Goal: Check status

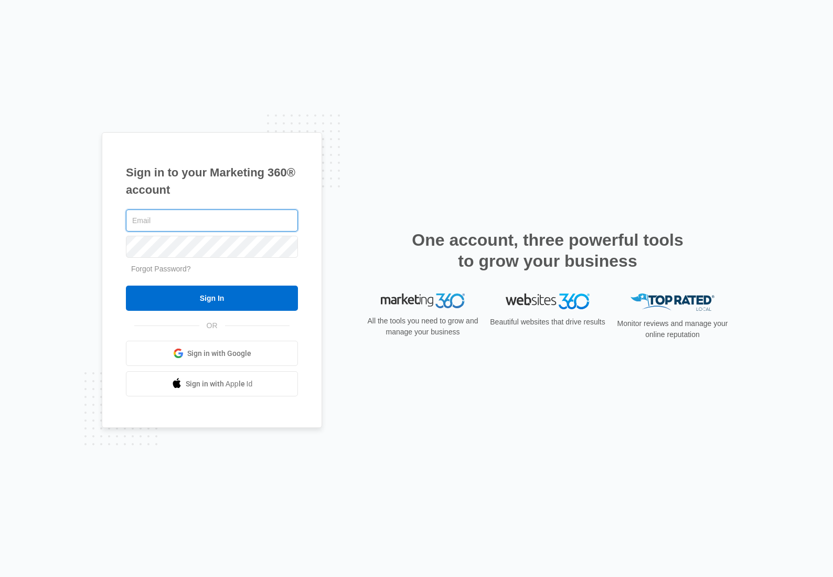
type input "[PERSON_NAME][EMAIL_ADDRESS][DOMAIN_NAME]"
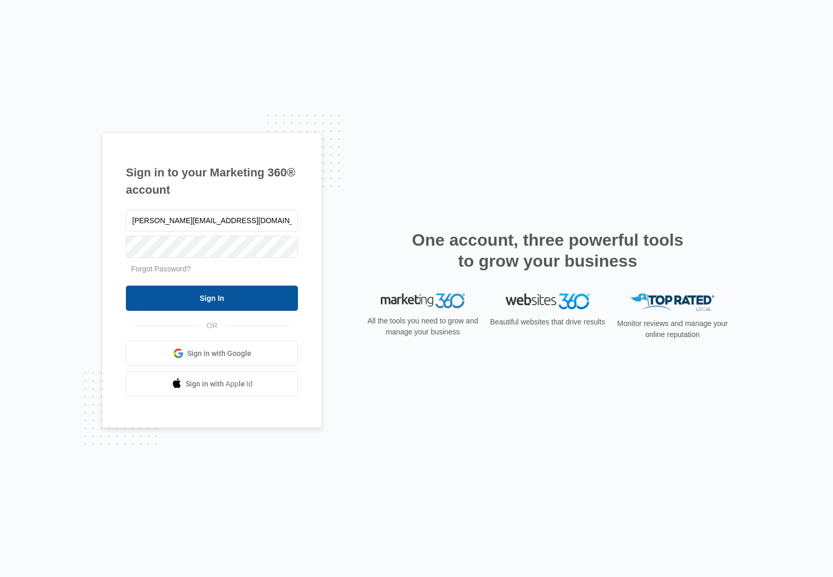
click at [208, 300] on input "Sign In" at bounding box center [212, 297] width 172 height 25
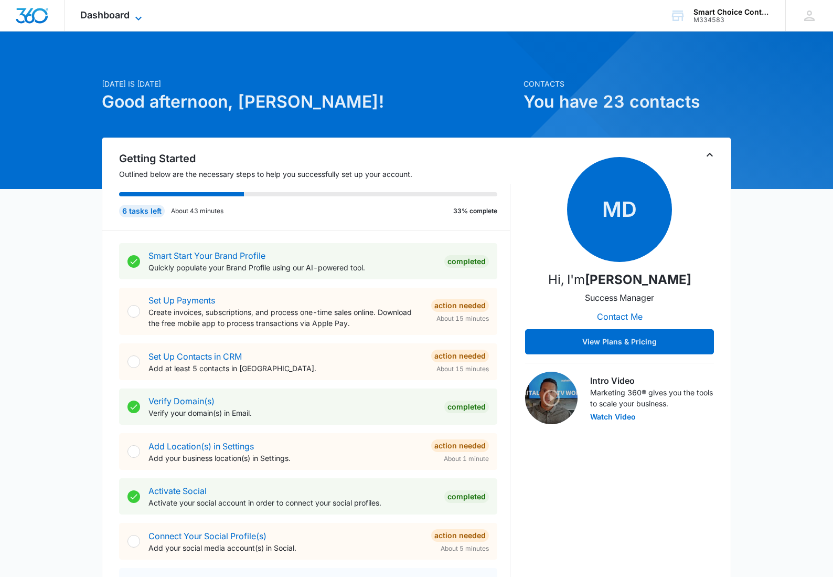
click at [139, 15] on icon at bounding box center [138, 18] width 13 height 13
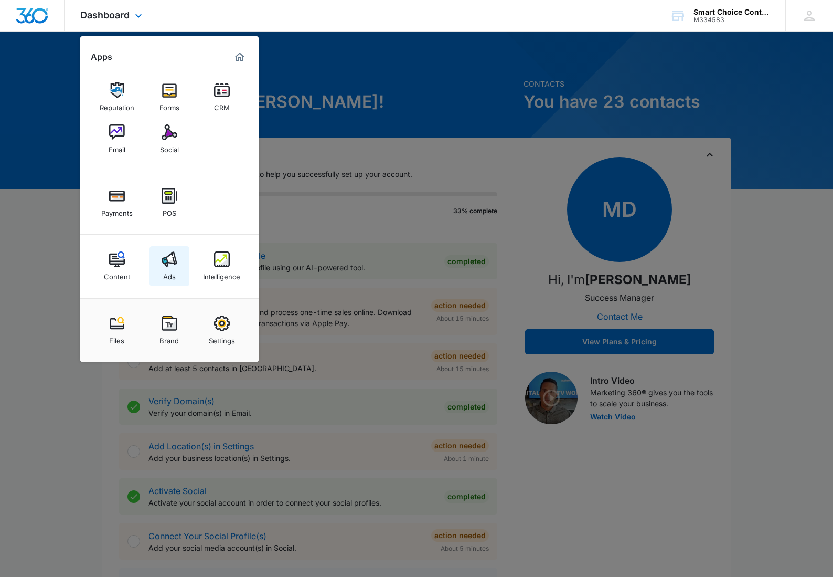
click at [163, 269] on div "Ads" at bounding box center [169, 274] width 13 height 14
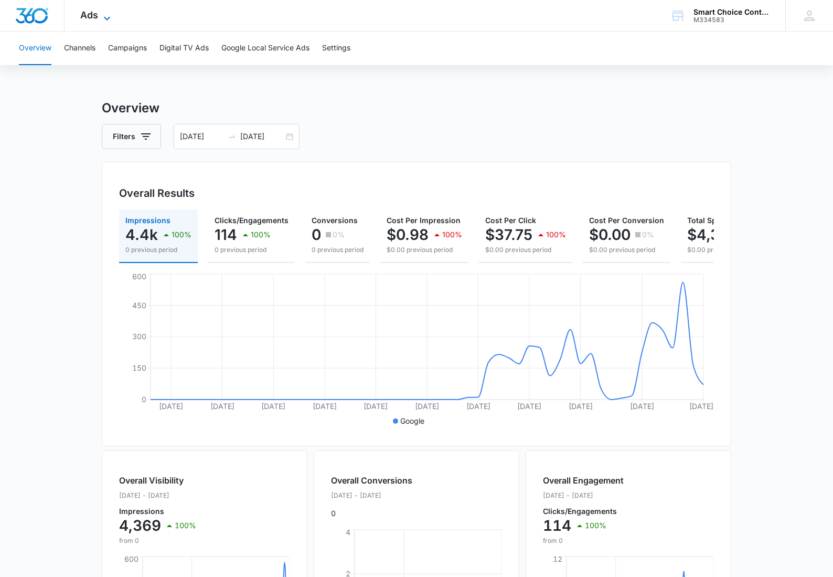
click at [108, 18] on icon at bounding box center [107, 18] width 13 height 13
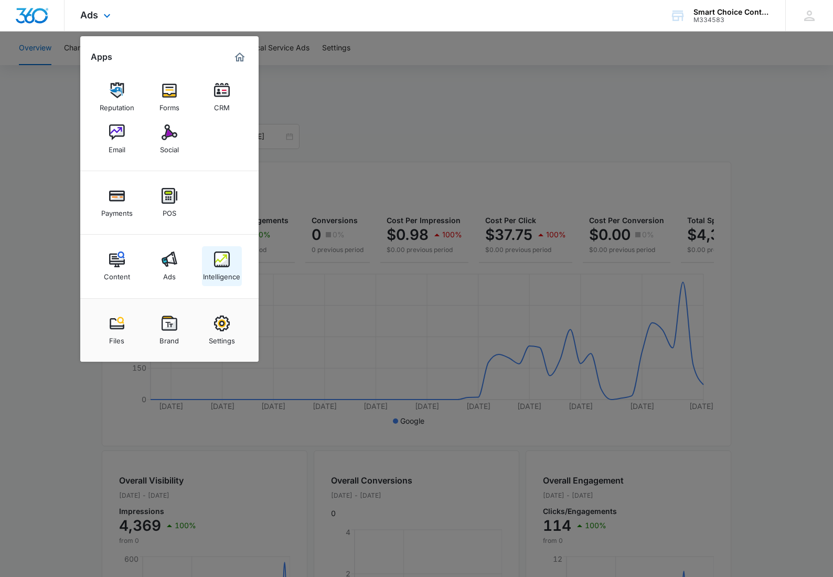
click at [222, 255] on img at bounding box center [222, 259] width 16 height 16
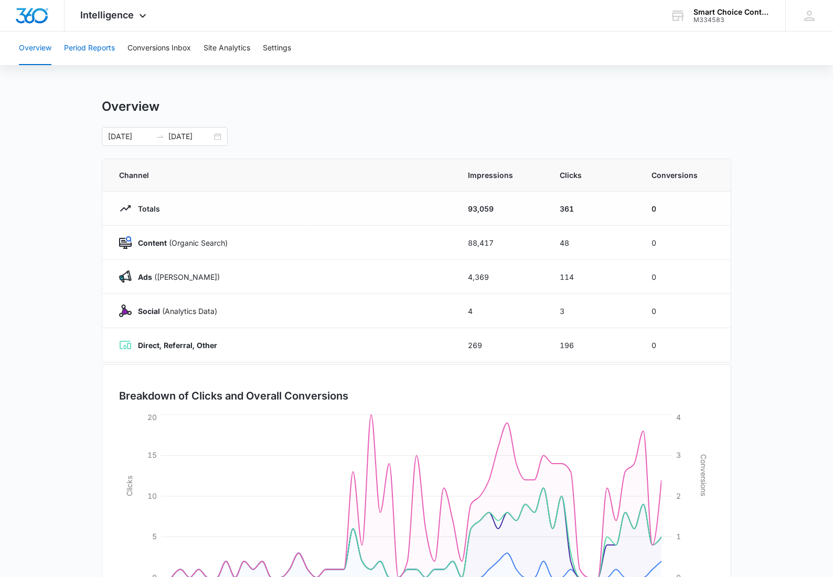
click at [101, 48] on button "Period Reports" at bounding box center [89, 48] width 51 height 34
